Goal: Transaction & Acquisition: Purchase product/service

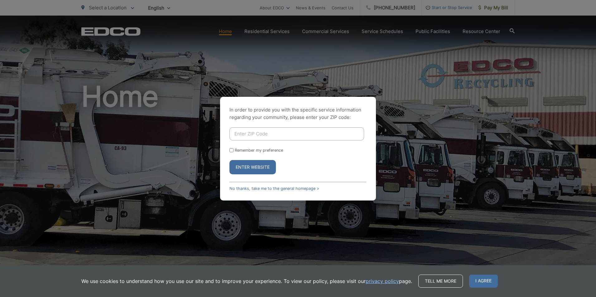
click at [280, 192] on div "In order to provide you with the specific service information regarding your co…" at bounding box center [298, 149] width 156 height 104
drag, startPoint x: 283, startPoint y: 187, endPoint x: 273, endPoint y: 194, distance: 12.5
click at [283, 187] on link "No thanks, take me to the general homepage >" at bounding box center [274, 188] width 90 height 5
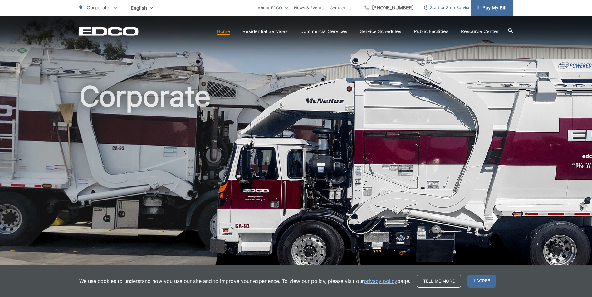
click at [489, 9] on span "Pay My Bill" at bounding box center [491, 7] width 30 height 7
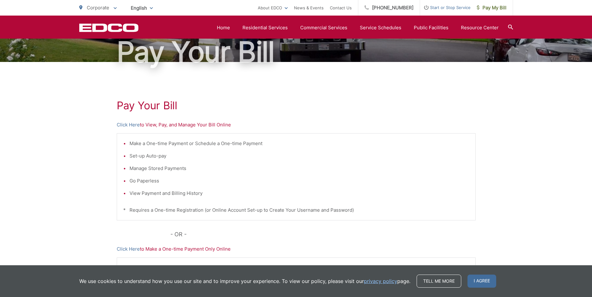
scroll to position [62, 0]
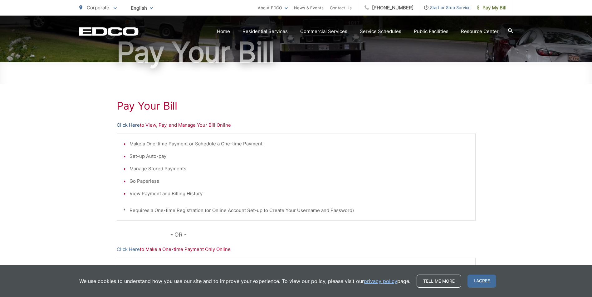
click at [123, 125] on link "Click Here" at bounding box center [128, 125] width 23 height 7
click at [125, 127] on link "Click Here" at bounding box center [128, 125] width 23 height 7
click at [130, 123] on link "Click Here" at bounding box center [128, 125] width 23 height 7
